Goal: Task Accomplishment & Management: Manage account settings

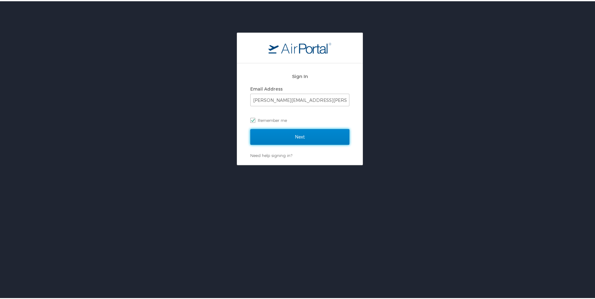
click at [292, 134] on input "Next" at bounding box center [299, 136] width 99 height 16
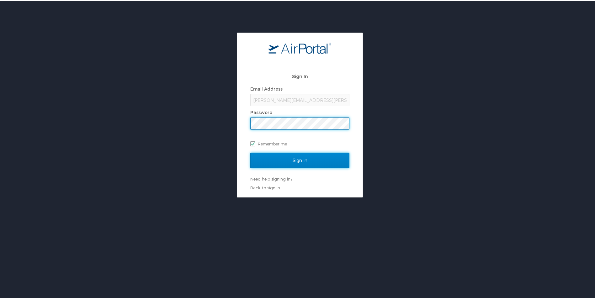
click at [304, 162] on input "Sign In" at bounding box center [299, 159] width 99 height 16
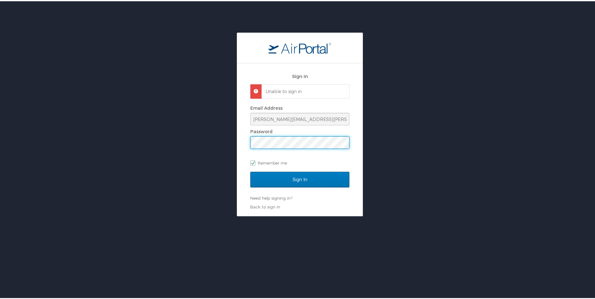
click at [240, 143] on div "Sign In Unable to sign in Email Address julia.woods.dcfs@la.gov Password Rememb…" at bounding box center [299, 138] width 125 height 153
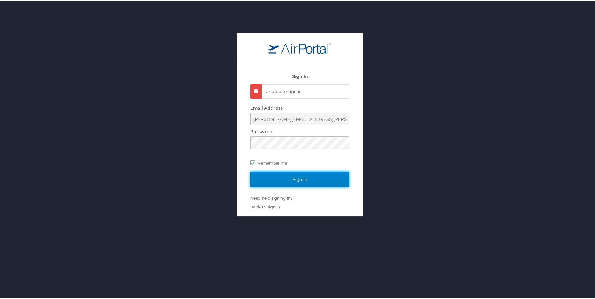
click at [290, 182] on input "Sign In" at bounding box center [299, 179] width 99 height 16
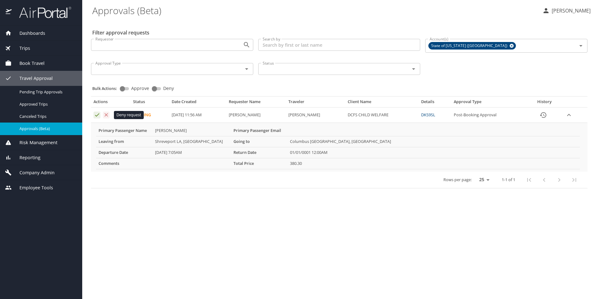
click at [106, 114] on icon "Approval table" at bounding box center [106, 115] width 6 height 6
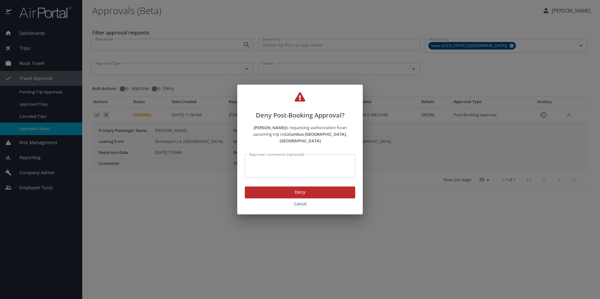
click at [287, 188] on span "Deny" at bounding box center [300, 192] width 100 height 8
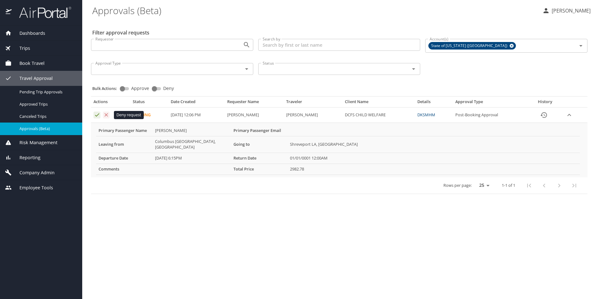
click at [105, 114] on icon "Approval table" at bounding box center [106, 115] width 6 height 6
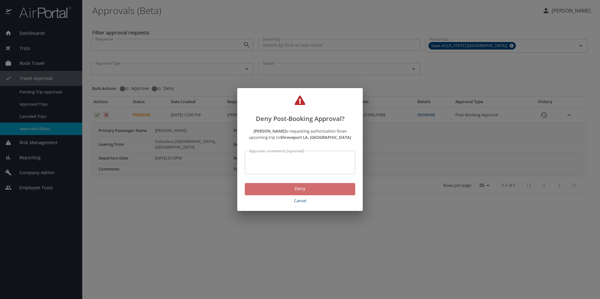
click at [303, 187] on span "Deny" at bounding box center [300, 189] width 100 height 8
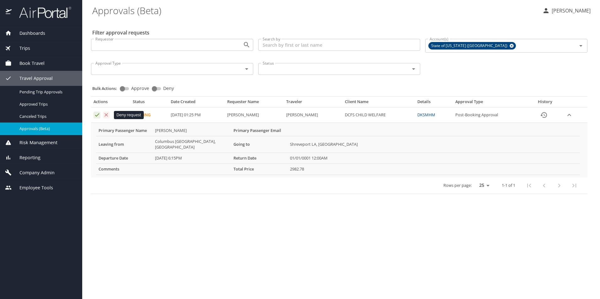
click at [106, 116] on icon "Approval table" at bounding box center [106, 115] width 6 height 6
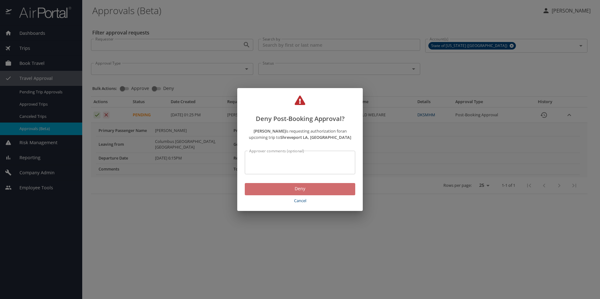
click at [286, 186] on span "Deny" at bounding box center [300, 189] width 100 height 8
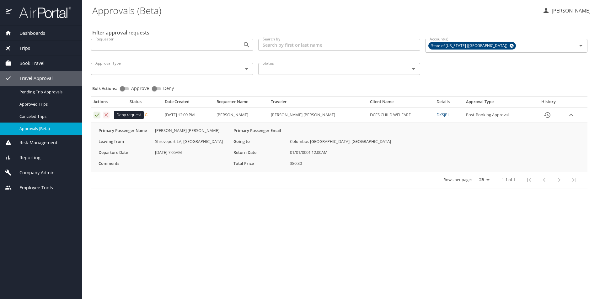
click at [108, 114] on icon "Approval table" at bounding box center [106, 115] width 6 height 6
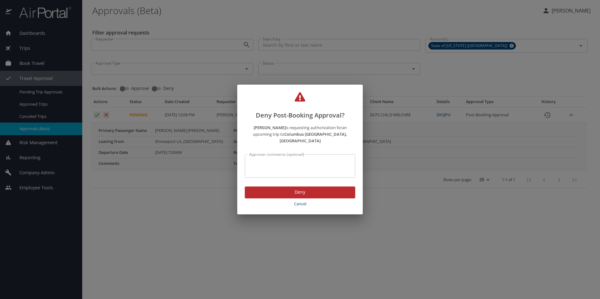
click at [291, 190] on span "Deny" at bounding box center [300, 192] width 100 height 8
